Goal: Transaction & Acquisition: Subscribe to service/newsletter

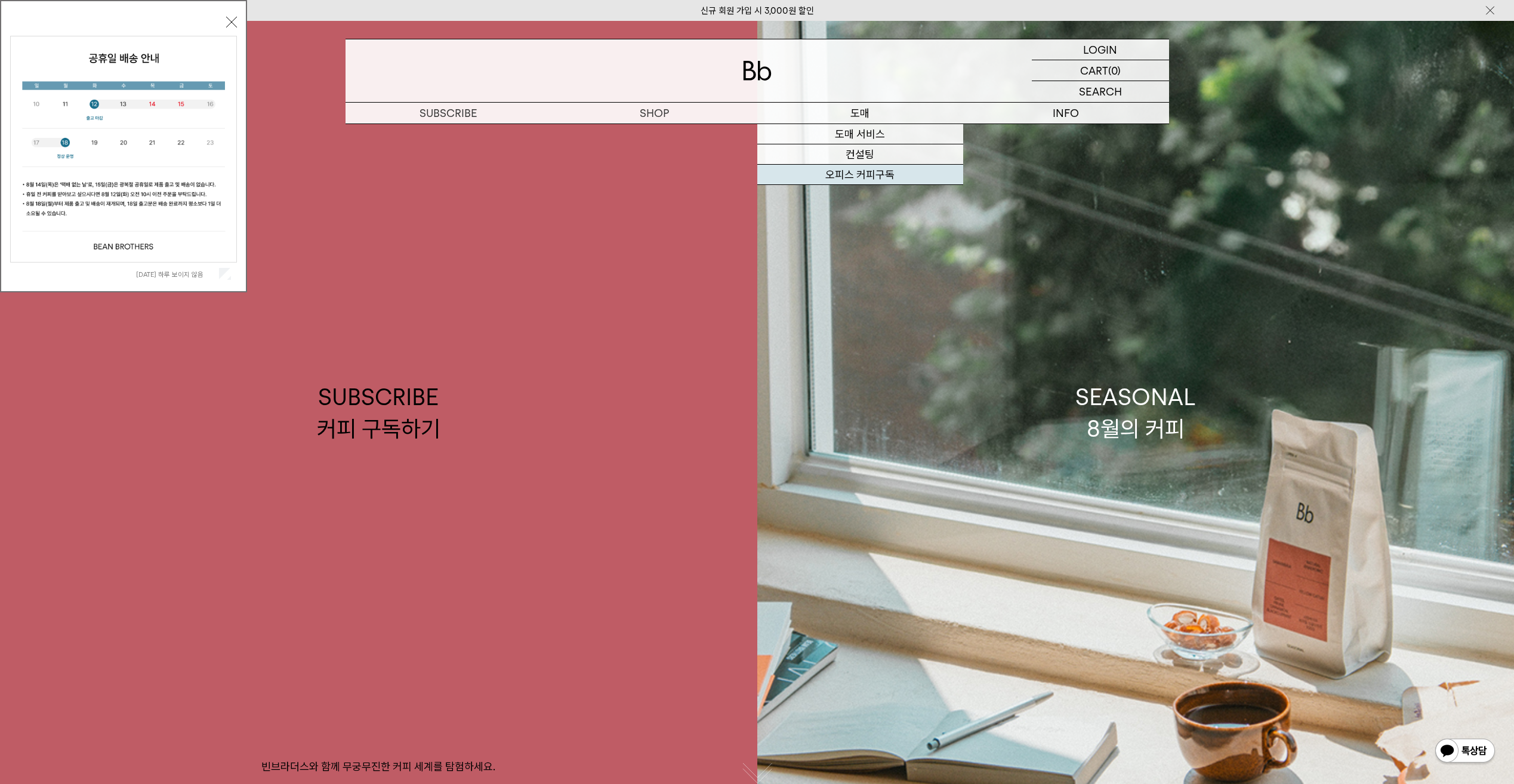
click at [867, 175] on link "오피스 커피구독" at bounding box center [861, 175] width 206 height 20
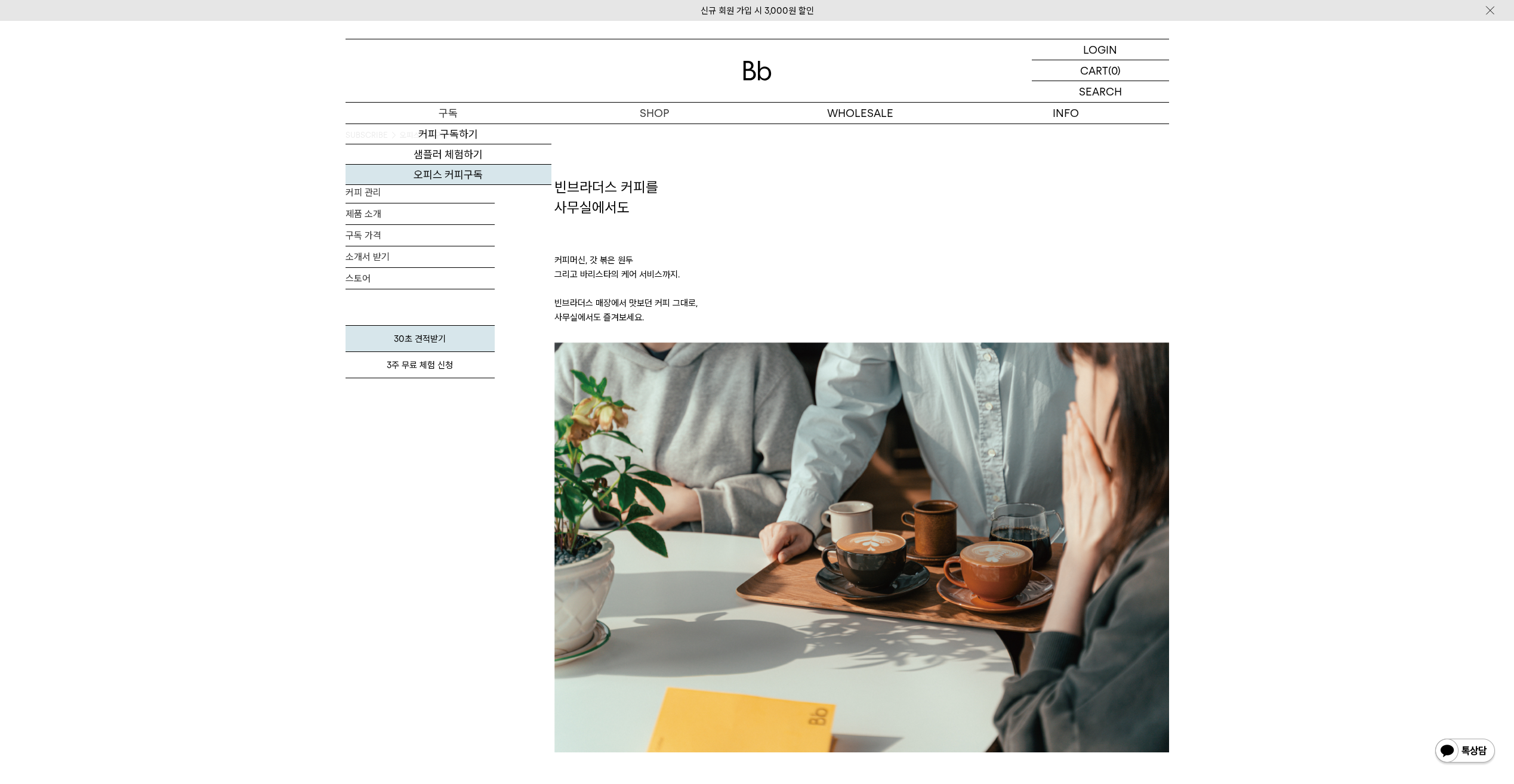
click at [457, 173] on link "오피스 커피구독" at bounding box center [449, 175] width 206 height 20
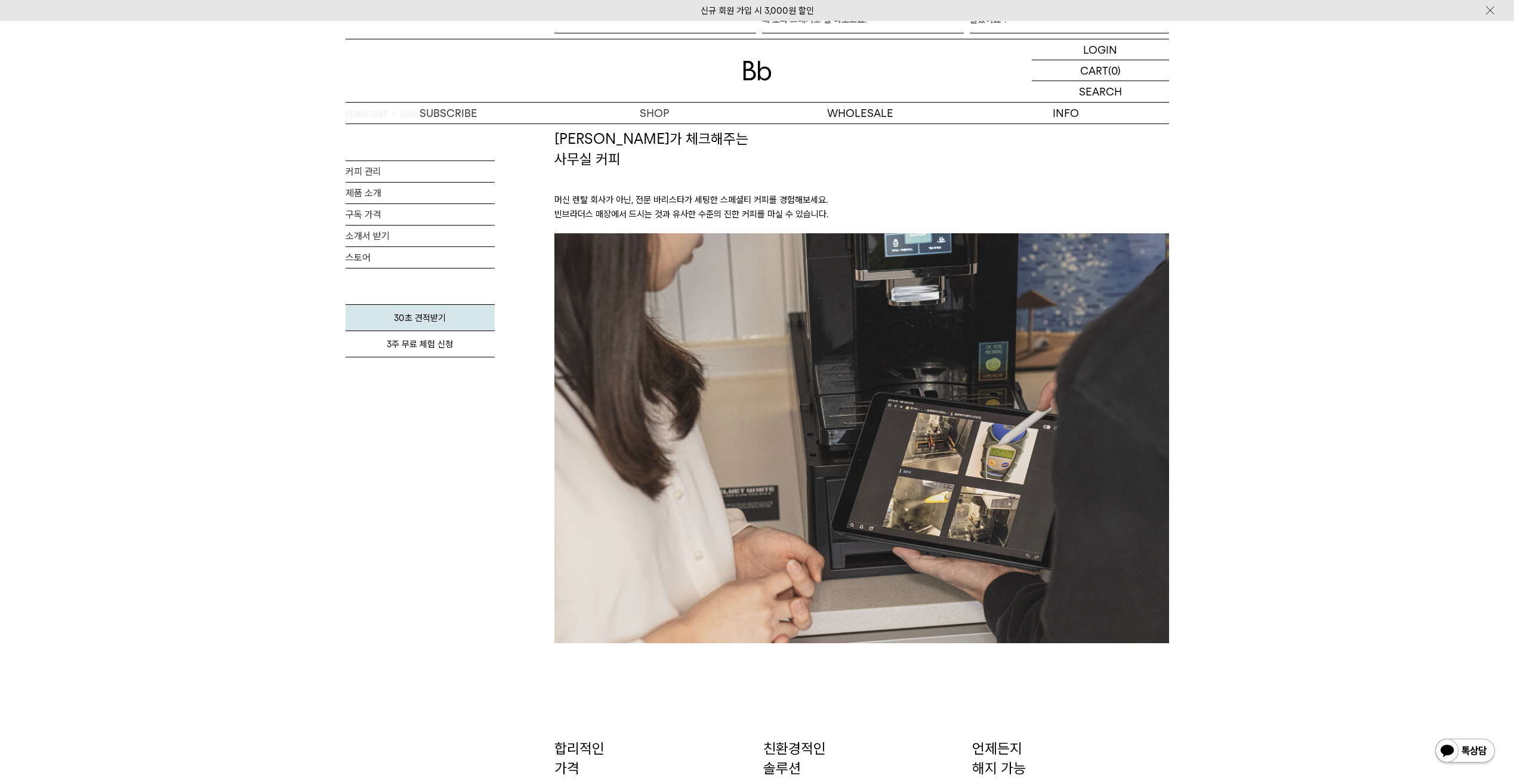
scroll to position [1372, 0]
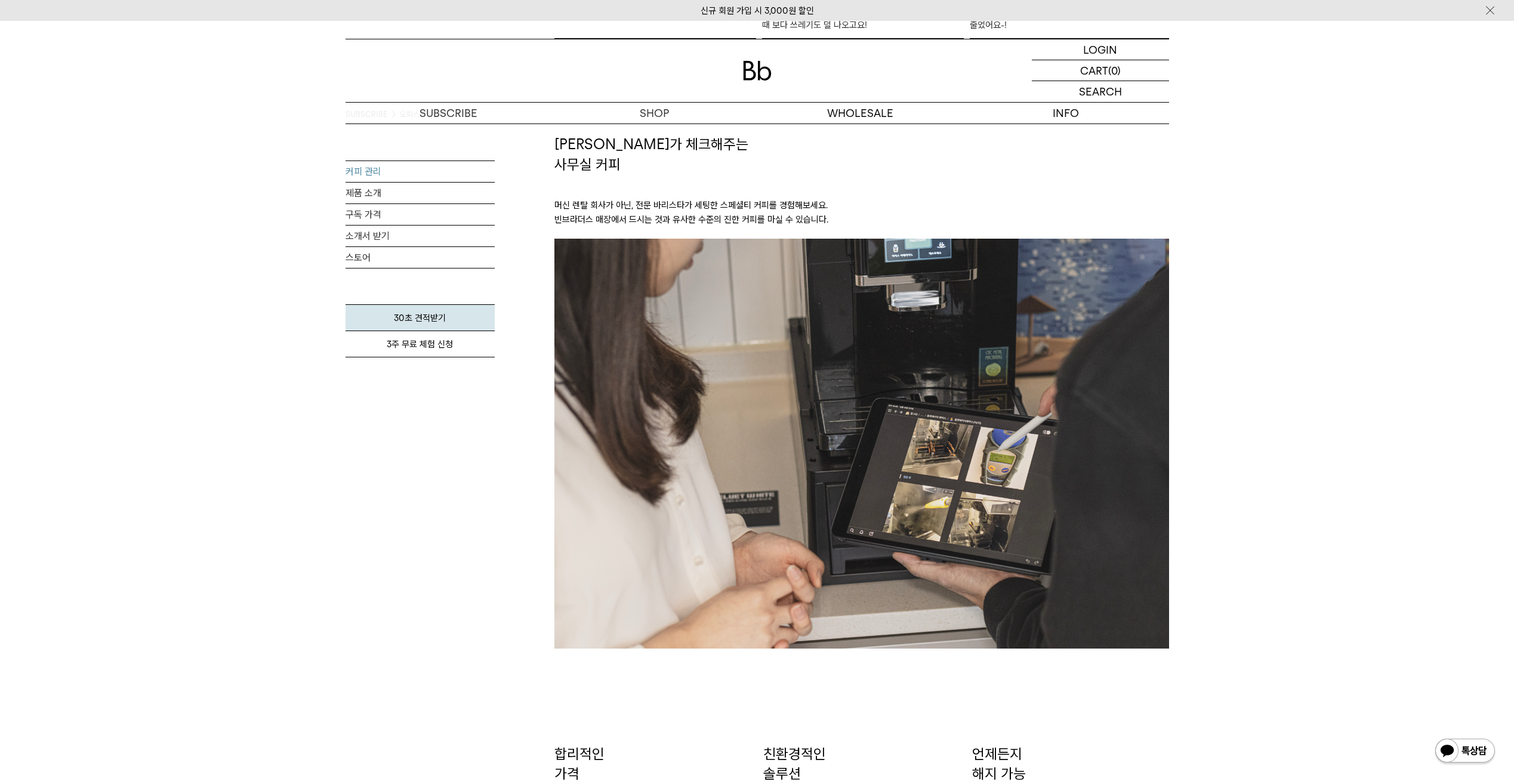
click at [373, 167] on link "커피 관리" at bounding box center [420, 171] width 149 height 21
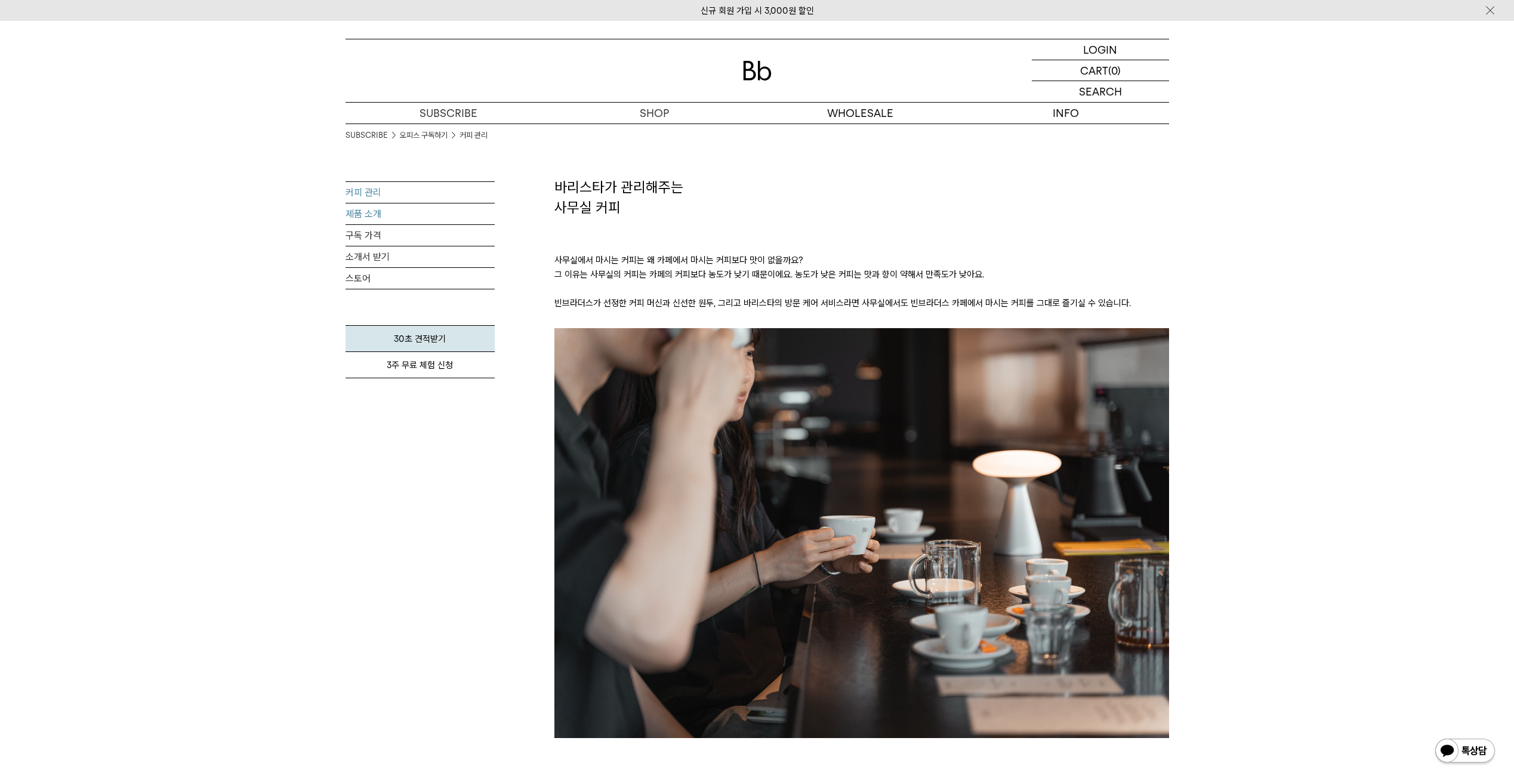
click at [373, 214] on link "제품 소개" at bounding box center [420, 213] width 149 height 21
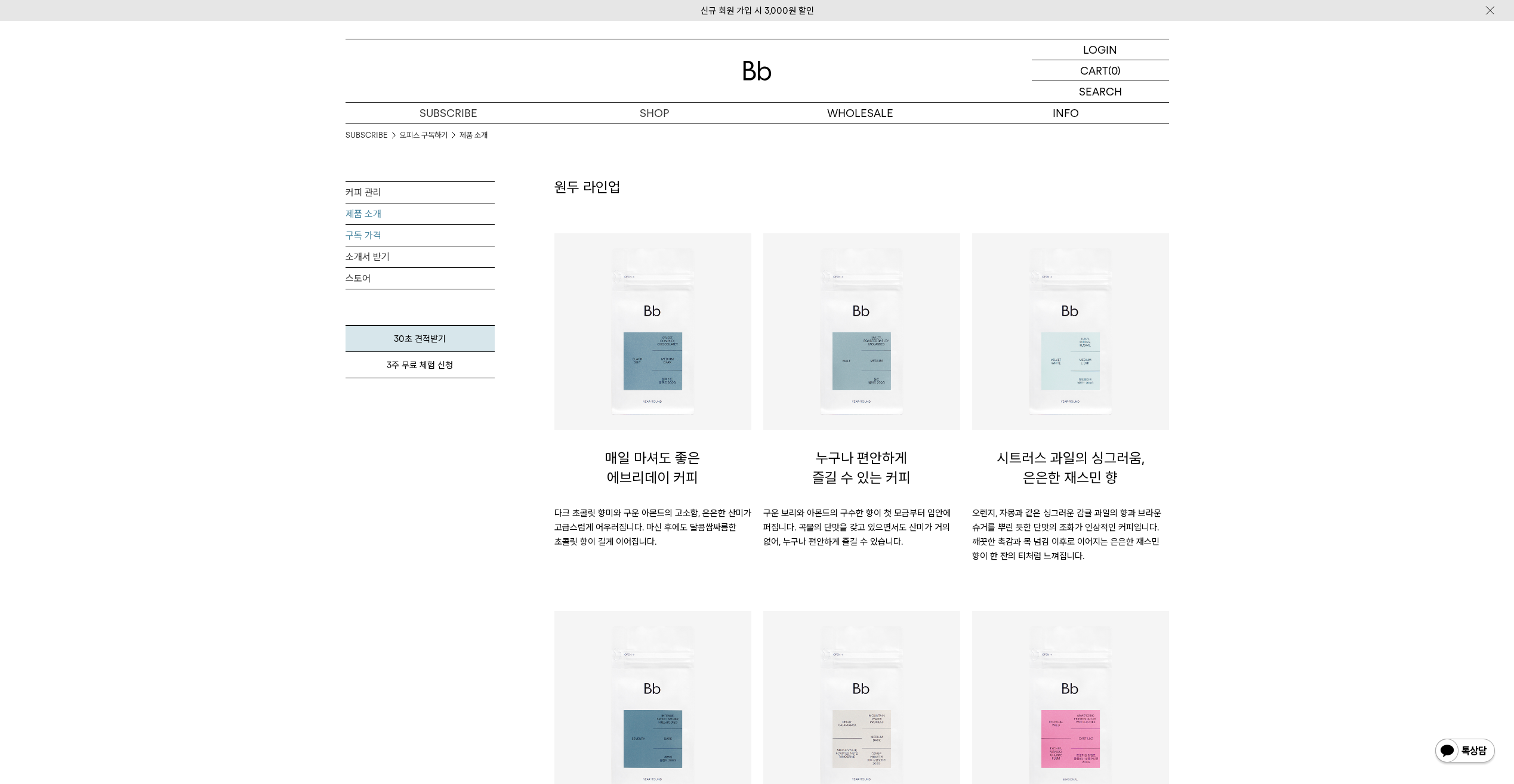
click at [378, 236] on link "구독 가격" at bounding box center [420, 235] width 149 height 21
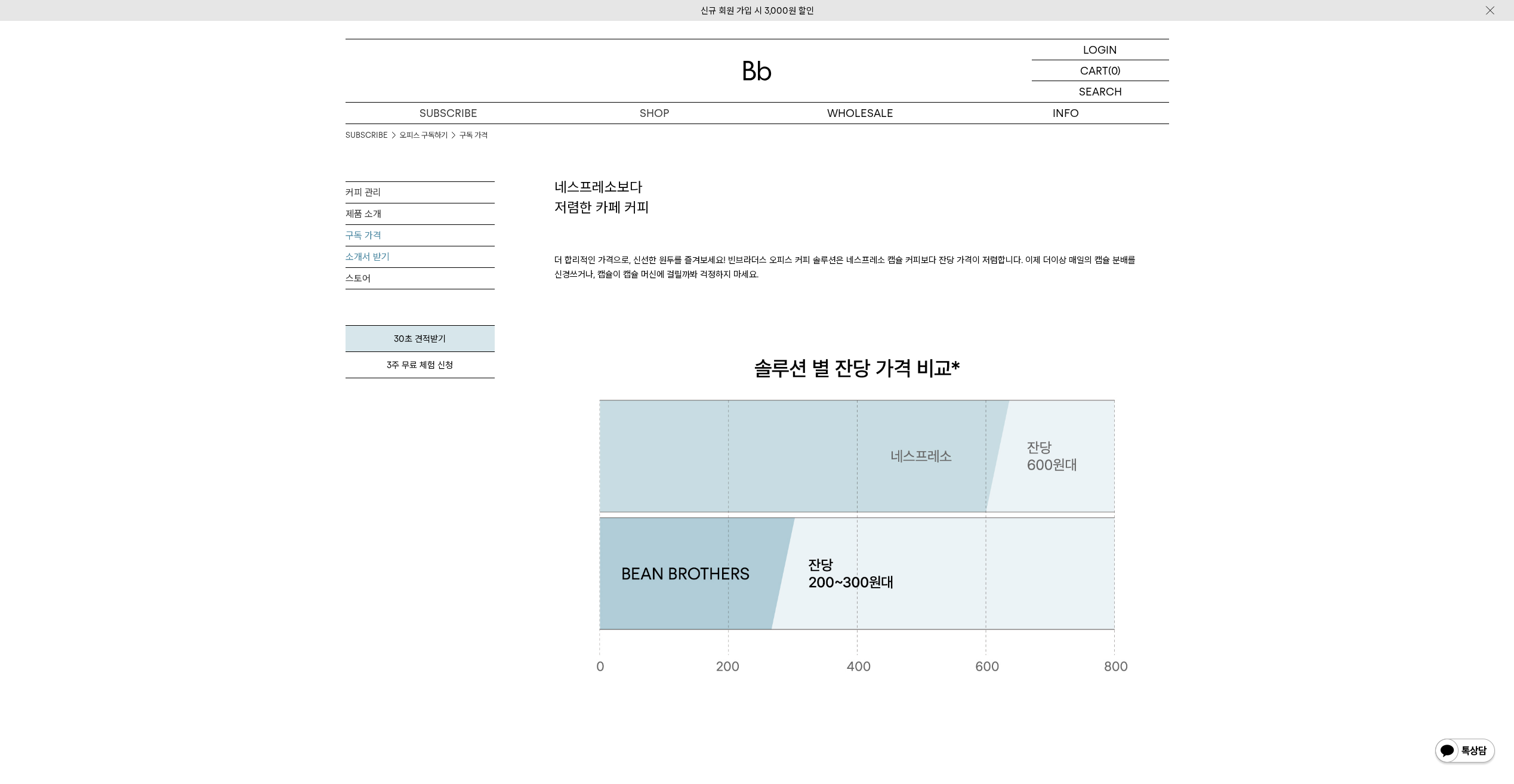
click at [383, 258] on link "소개서 받기" at bounding box center [420, 257] width 149 height 21
